Goal: Navigation & Orientation: Find specific page/section

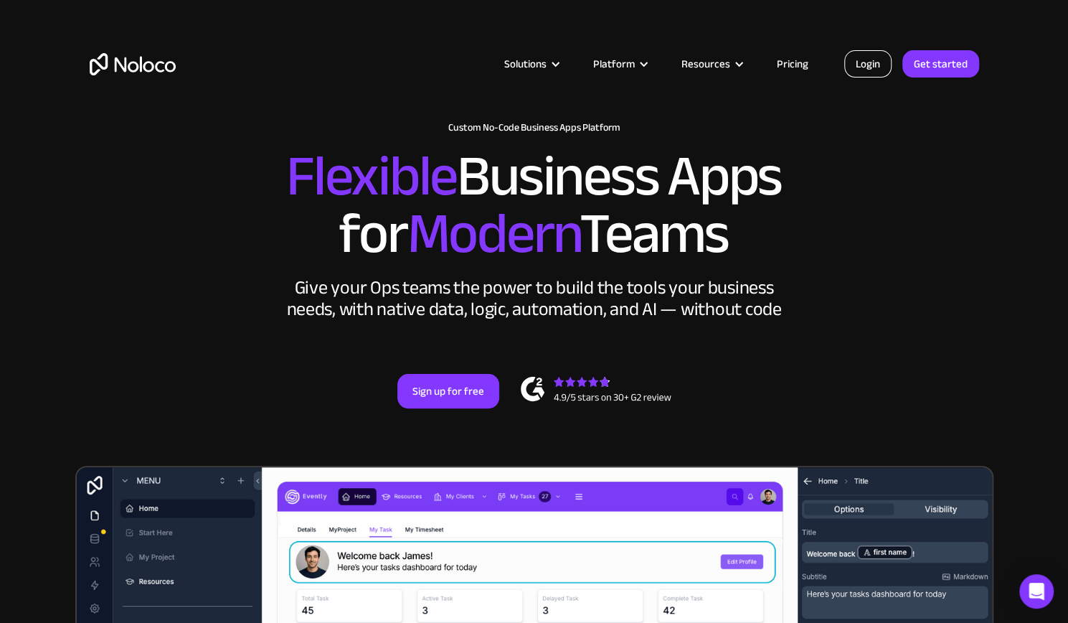
click at [874, 68] on link "Login" at bounding box center [867, 63] width 47 height 27
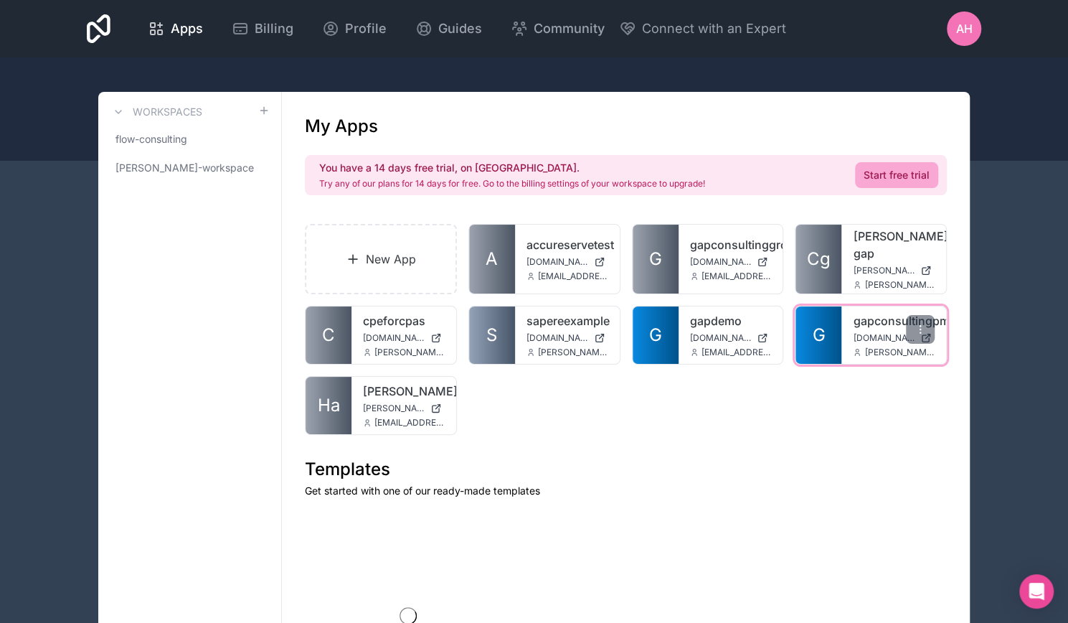
click at [851, 321] on div "gapconsultingpm gapconsultingpm.noloco.co adam@gapconsulting.io" at bounding box center [893, 334] width 105 height 57
click at [876, 312] on link "gapconsultingpm" at bounding box center [894, 320] width 82 height 17
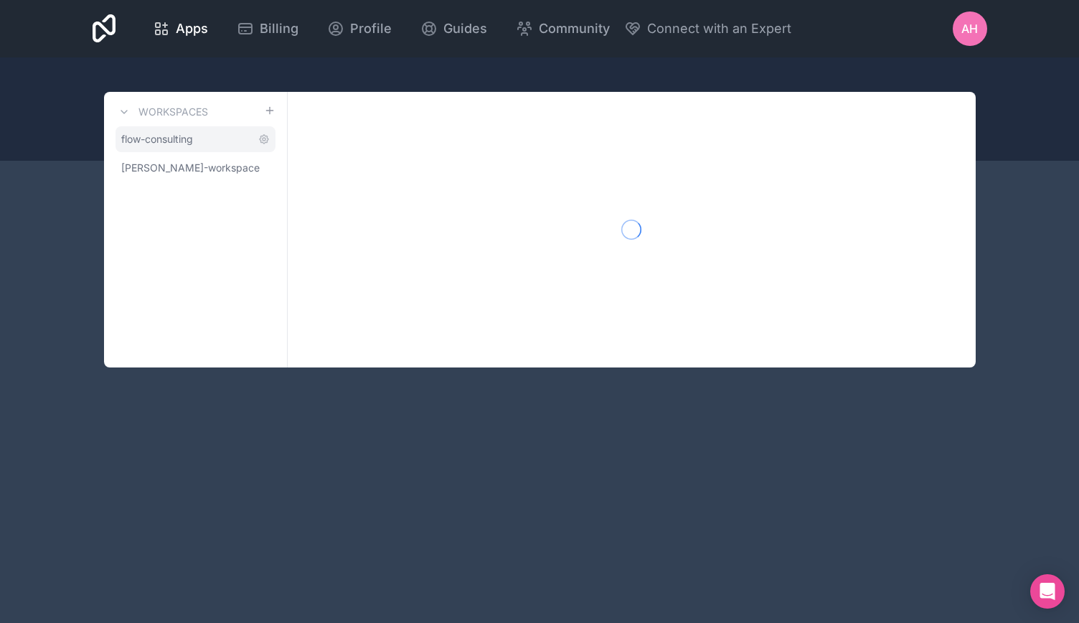
click at [157, 145] on span "flow-consulting" at bounding box center [157, 139] width 72 height 14
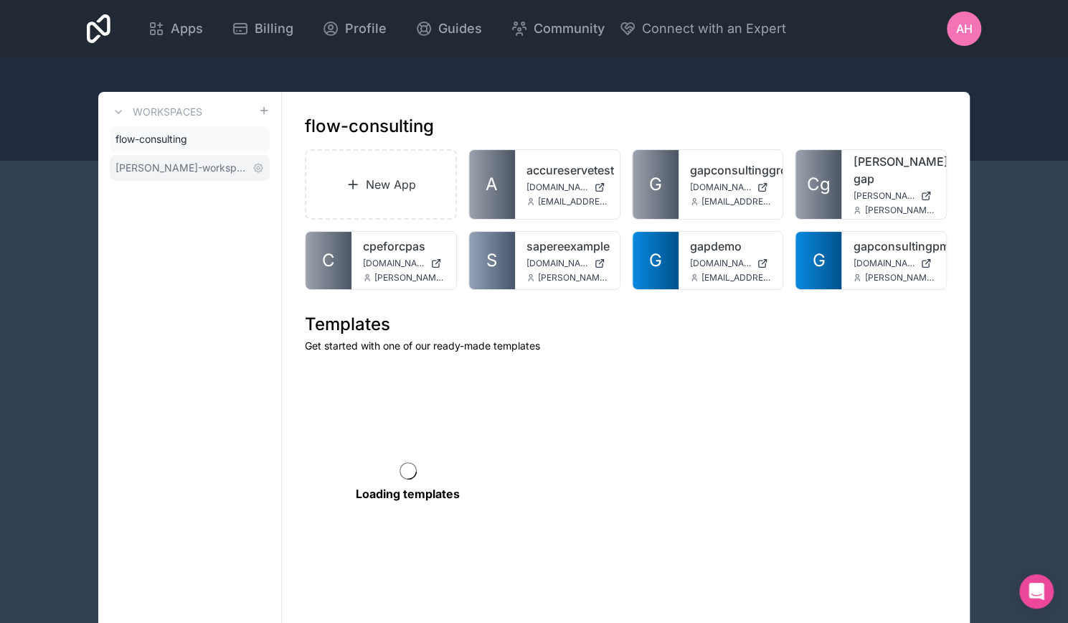
click at [155, 163] on span "adam-hern-workspace" at bounding box center [180, 168] width 131 height 14
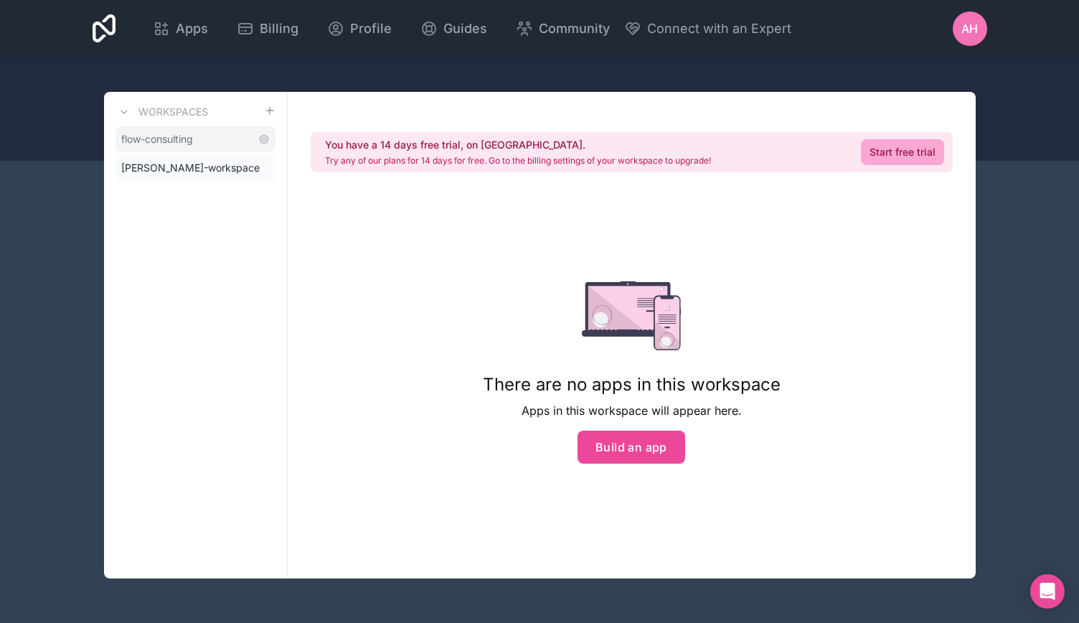
click at [148, 143] on span "flow-consulting" at bounding box center [157, 139] width 72 height 14
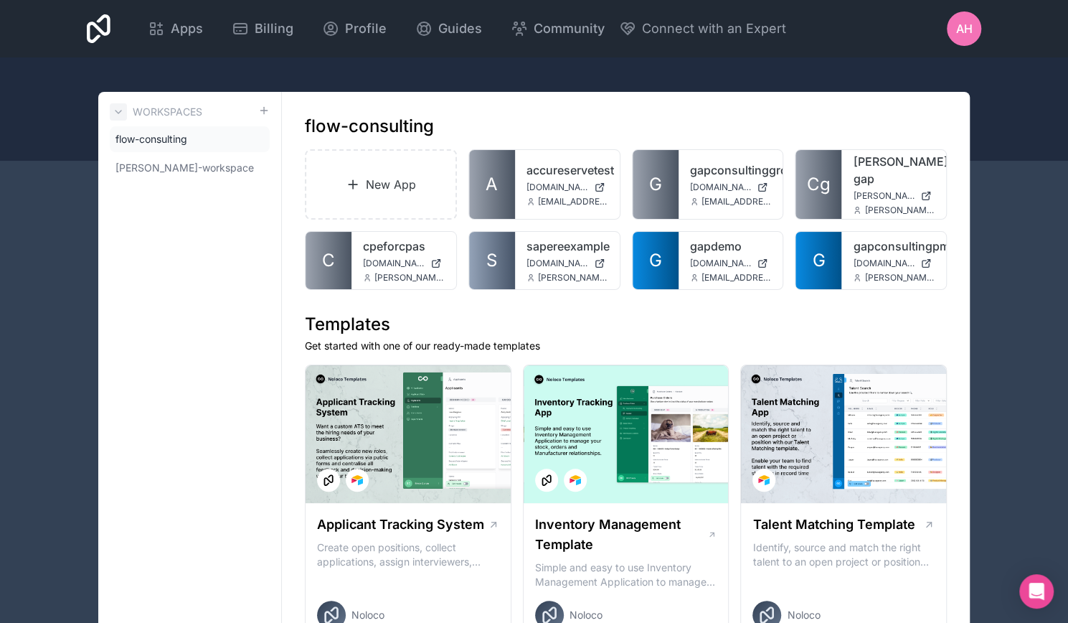
click at [113, 111] on icon at bounding box center [118, 111] width 11 height 11
